Goal: Communication & Community: Answer question/provide support

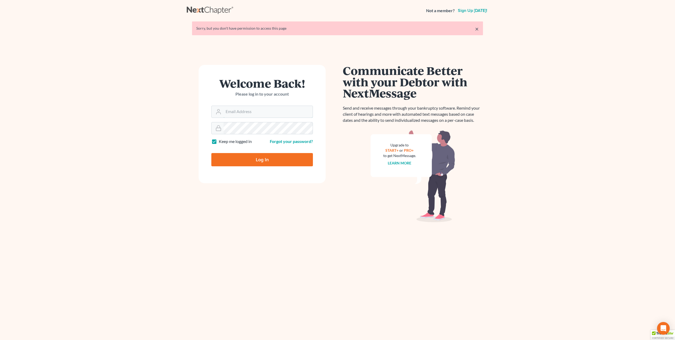
type input "[EMAIL_ADDRESS][DOMAIN_NAME]"
click at [265, 161] on input "Log In" at bounding box center [262, 159] width 102 height 13
type input "Thinking..."
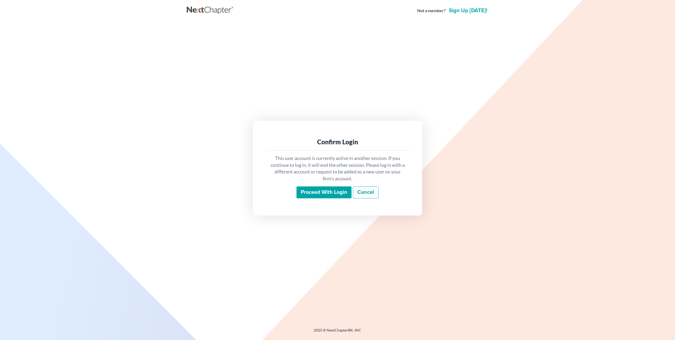
click at [326, 192] on input "Proceed with login" at bounding box center [324, 192] width 55 height 12
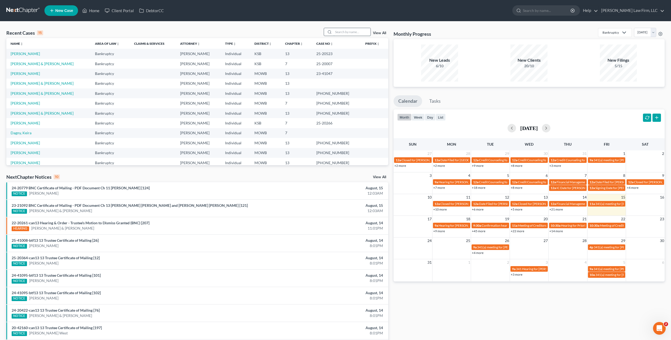
click at [344, 35] on input "search" at bounding box center [352, 32] width 37 height 8
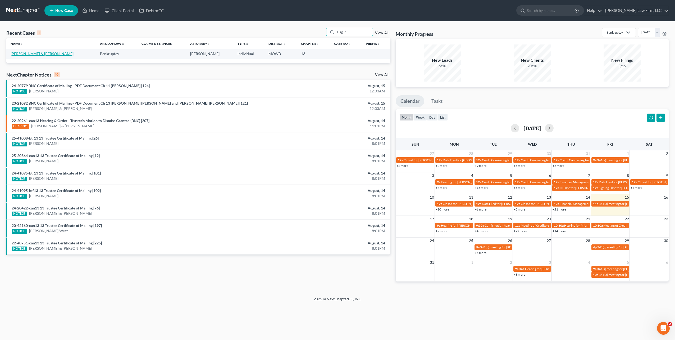
type input "Hague"
click at [48, 53] on link "Hague, Jimmy & Margaret" at bounding box center [42, 53] width 63 height 4
select select "0"
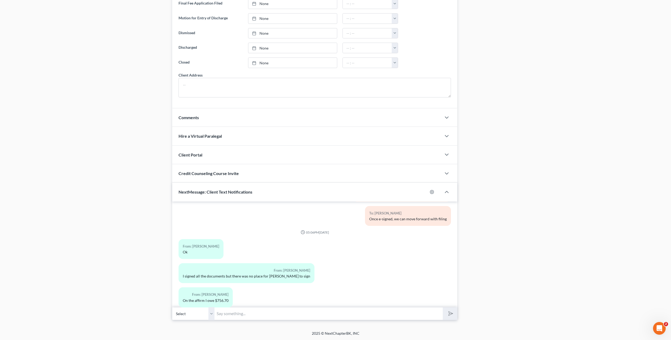
scroll to position [369, 0]
click at [289, 314] on input "text" at bounding box center [329, 313] width 228 height 13
type input "Good morning, I updated the e-mail address for Jimmy to sign - Linda"
click at [443, 307] on button "submit" at bounding box center [450, 313] width 15 height 12
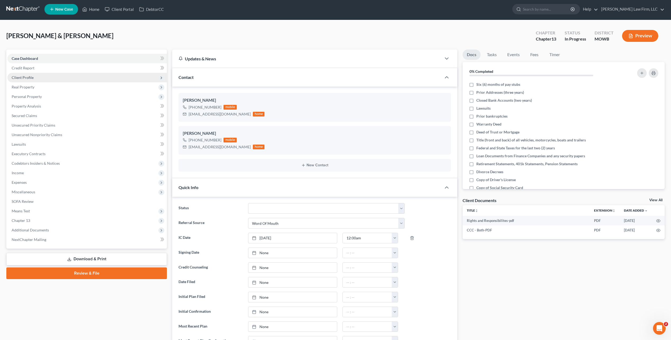
scroll to position [0, 0]
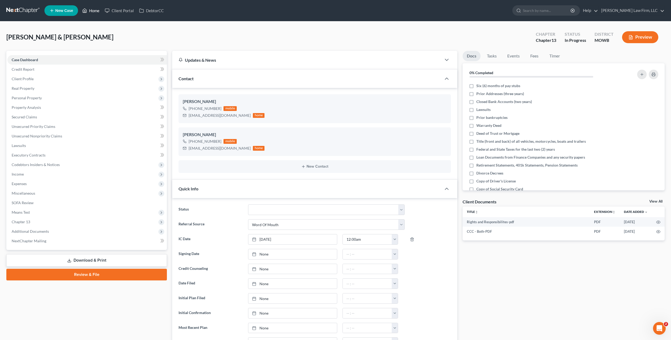
click at [94, 10] on link "Home" at bounding box center [91, 11] width 22 height 10
